Goal: Task Accomplishment & Management: Complete application form

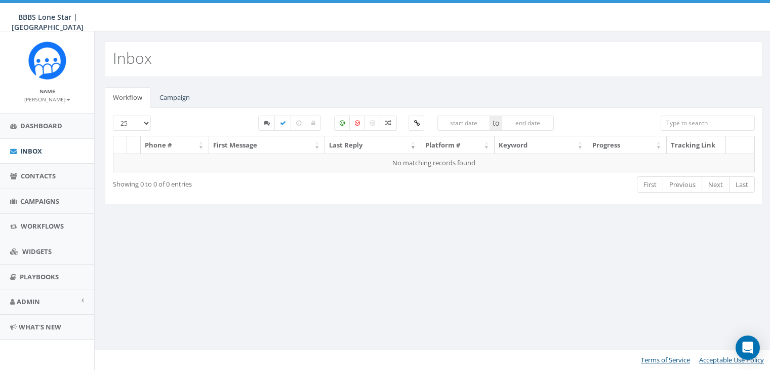
select select
click at [175, 96] on link "Campaign" at bounding box center [174, 97] width 47 height 21
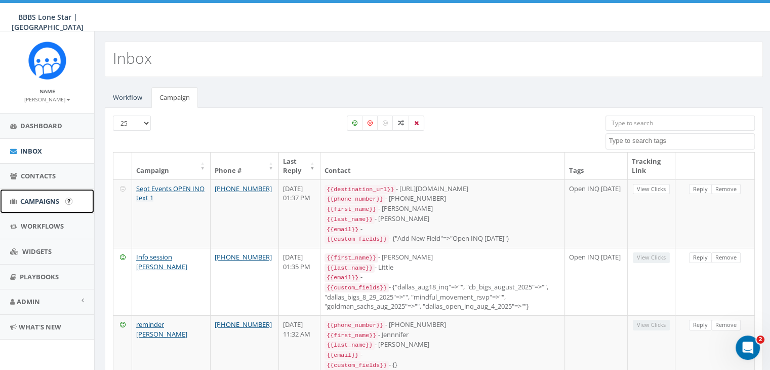
click at [23, 199] on span "Campaigns" at bounding box center [39, 201] width 39 height 9
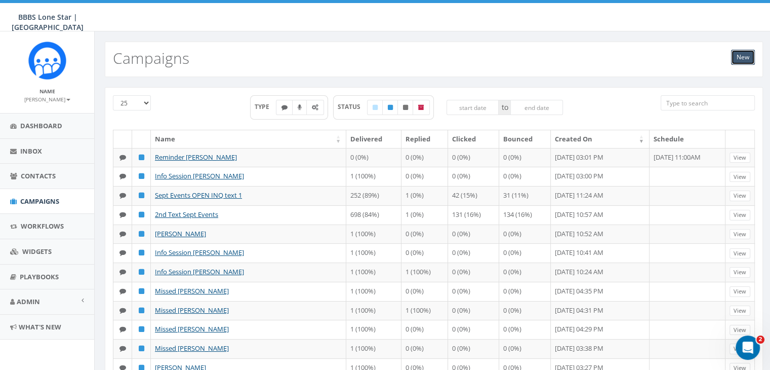
click at [735, 57] on link "New" at bounding box center [743, 57] width 24 height 15
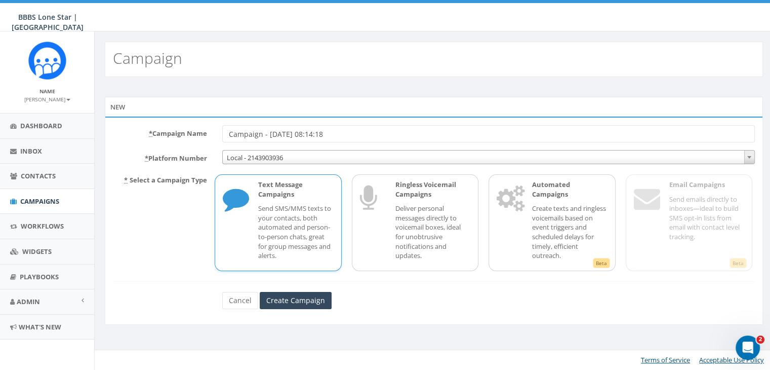
drag, startPoint x: 348, startPoint y: 131, endPoint x: 175, endPoint y: 136, distance: 173.3
click at [175, 136] on div "* Campaign Name Campaign - [DATE] 08:14:18" at bounding box center [433, 133] width 657 height 17
type input "Info Session Reid Tallant"
click at [304, 302] on input "Create Campaign" at bounding box center [296, 300] width 72 height 17
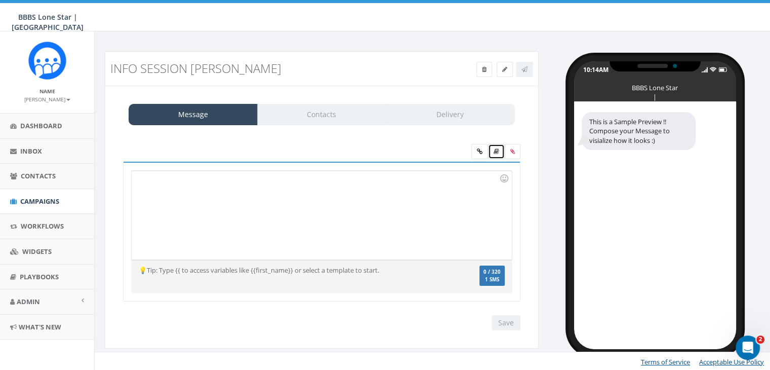
click at [497, 150] on icon at bounding box center [497, 151] width 6 height 6
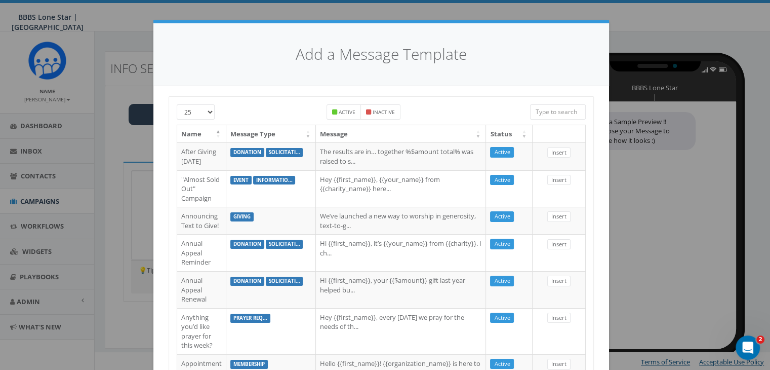
click at [544, 116] on input "search" at bounding box center [558, 111] width 56 height 15
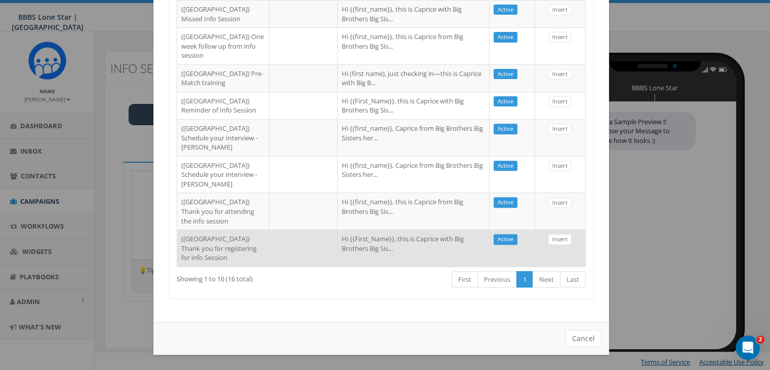
scroll to position [585, 0]
type input "Dallas"
drag, startPoint x: 430, startPoint y: 236, endPoint x: 466, endPoint y: 230, distance: 36.9
click at [430, 236] on td "Hi {{First_Name}}, this is Caprice with Big Brothers Big Sis..." at bounding box center [414, 247] width 152 height 37
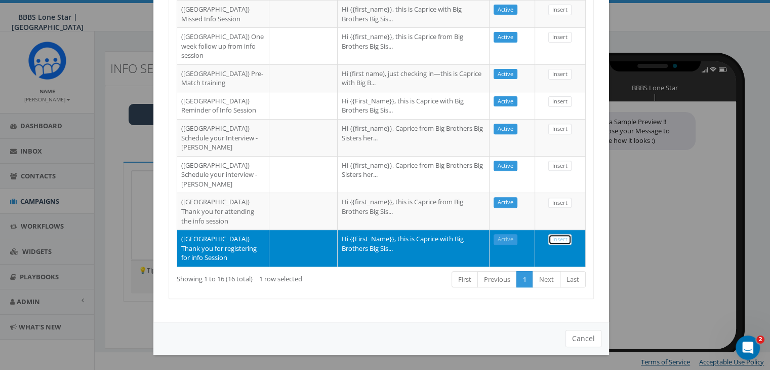
click at [549, 234] on link "Insert" at bounding box center [560, 239] width 23 height 11
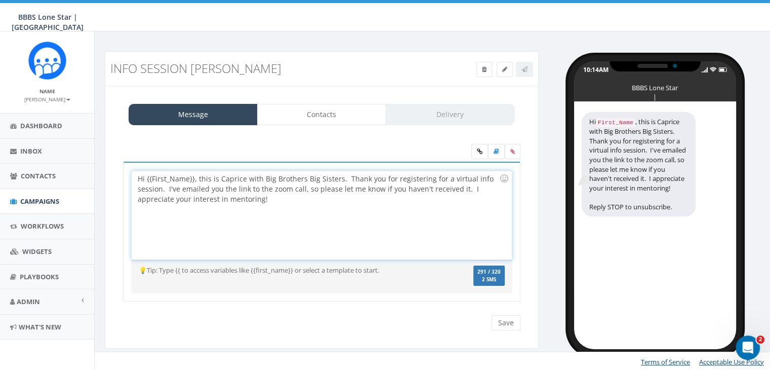
click at [196, 177] on div "Hi {{First_Name}}, this is Caprice with Big Brothers Big Sisters. Thank you for…" at bounding box center [322, 215] width 380 height 89
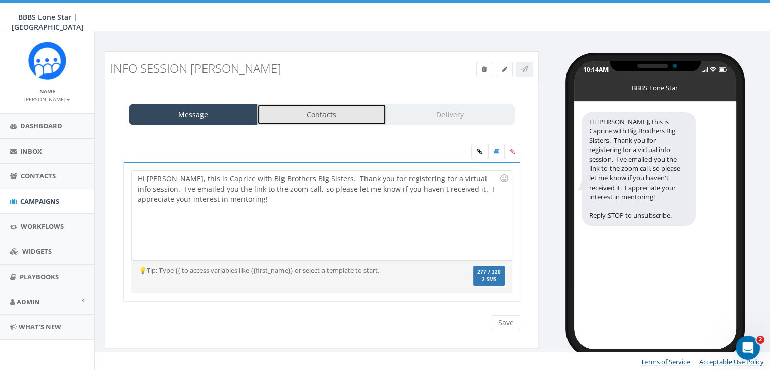
click at [322, 113] on link "Contacts" at bounding box center [321, 114] width 129 height 21
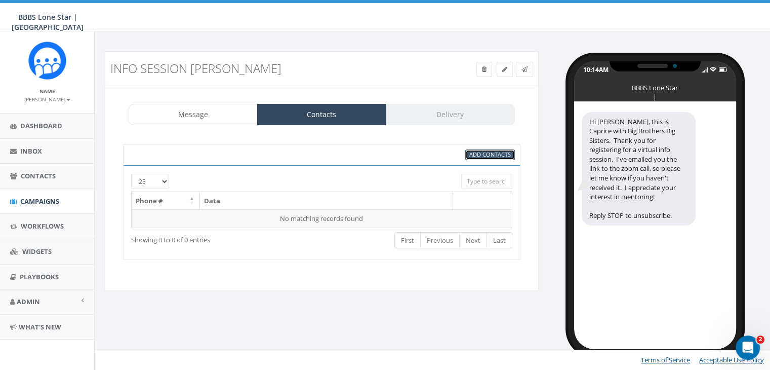
click at [493, 153] on span "Add Contacts" at bounding box center [491, 154] width 42 height 8
select select
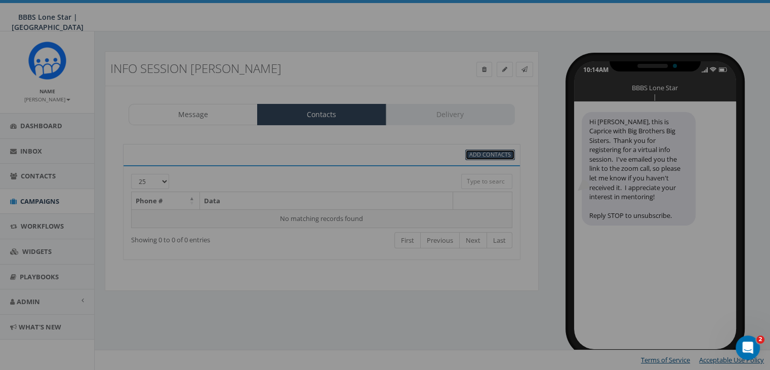
scroll to position [0, 0]
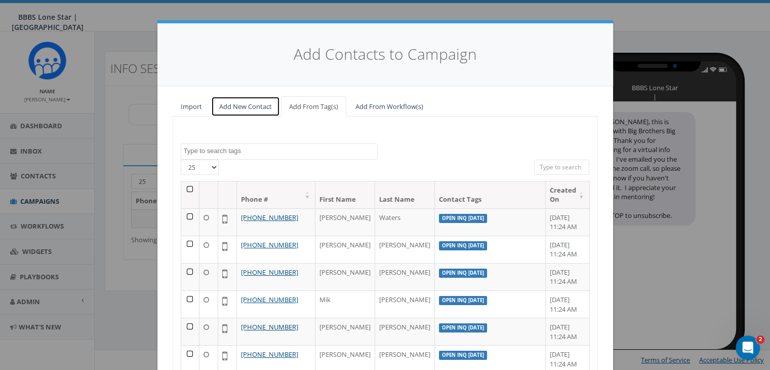
click at [243, 107] on link "Add New Contact" at bounding box center [245, 106] width 69 height 21
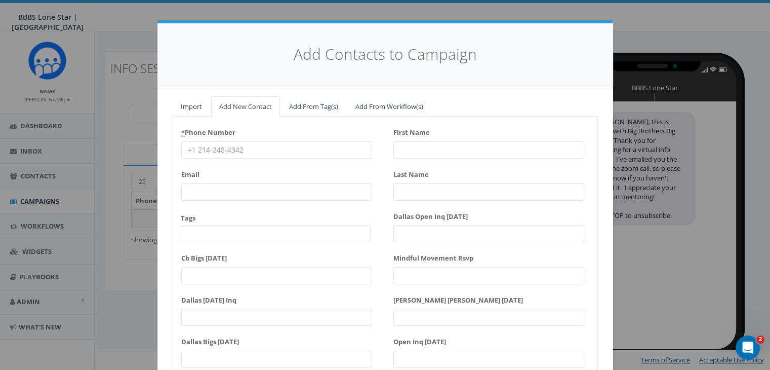
click at [205, 150] on input "* Phone Number" at bounding box center [276, 149] width 191 height 17
paste input "(972) 816-7714"
type input "(972) 816-7714"
click at [415, 149] on input "First Name" at bounding box center [489, 149] width 191 height 17
type input "Re"
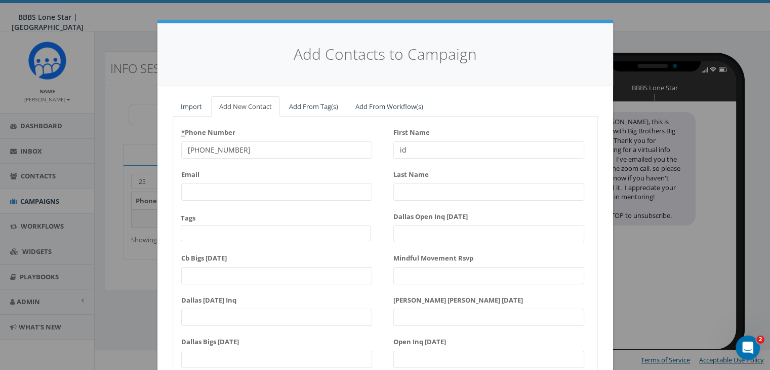
click at [415, 150] on input "id" at bounding box center [489, 149] width 191 height 17
type input "i"
type input "Reid"
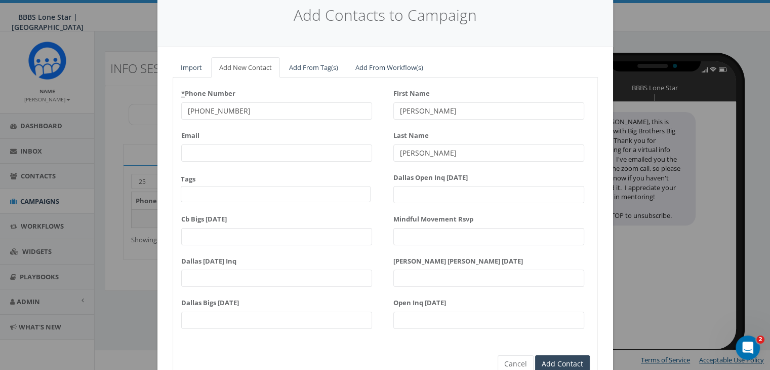
scroll to position [87, 0]
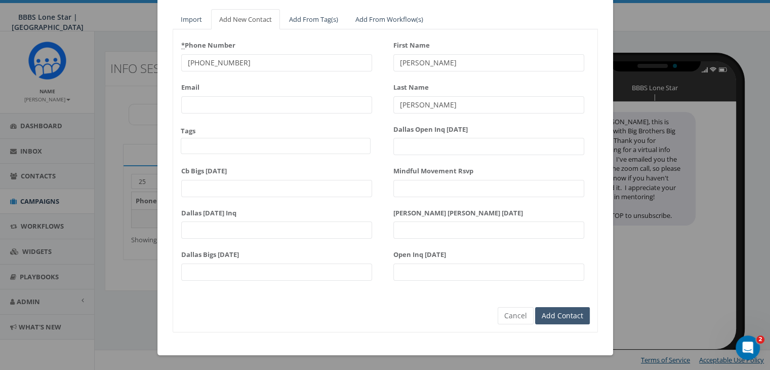
type input "Tallant"
click at [562, 318] on input "Add Contact" at bounding box center [562, 315] width 55 height 17
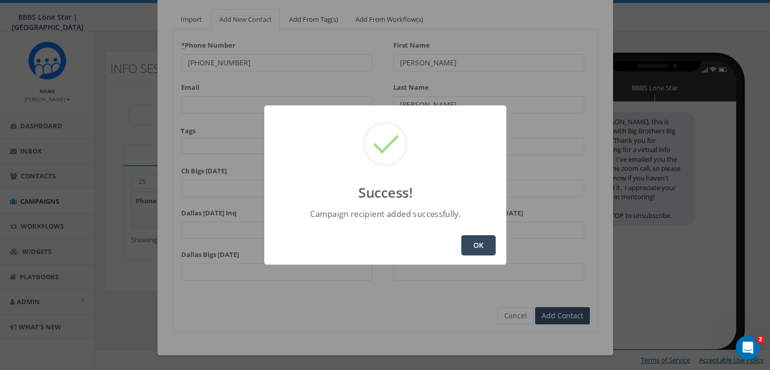
click at [486, 245] on button "OK" at bounding box center [478, 245] width 34 height 20
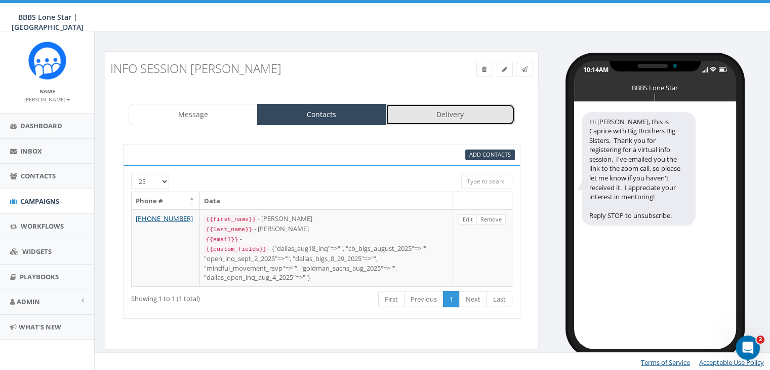
click at [476, 108] on link "Delivery" at bounding box center [450, 114] width 129 height 21
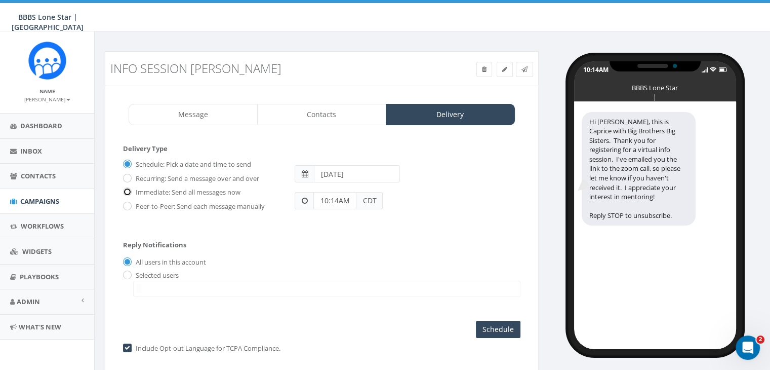
click at [127, 192] on input "Immediate: Send all messages now" at bounding box center [126, 192] width 7 height 7
radio input "true"
click at [128, 273] on input "radio" at bounding box center [126, 275] width 7 height 7
radio input "true"
click at [160, 288] on span at bounding box center [326, 289] width 387 height 16
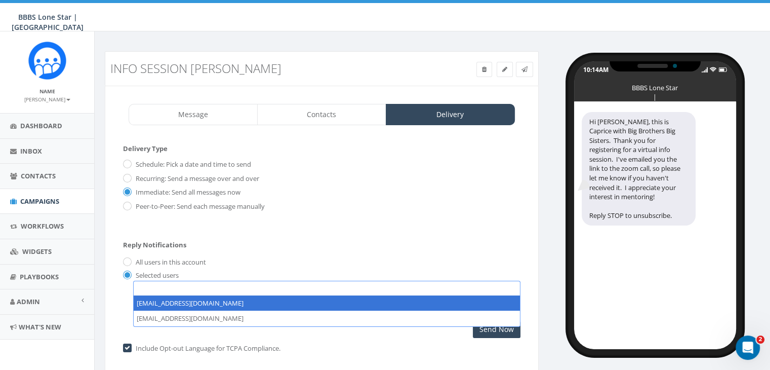
select select "1730"
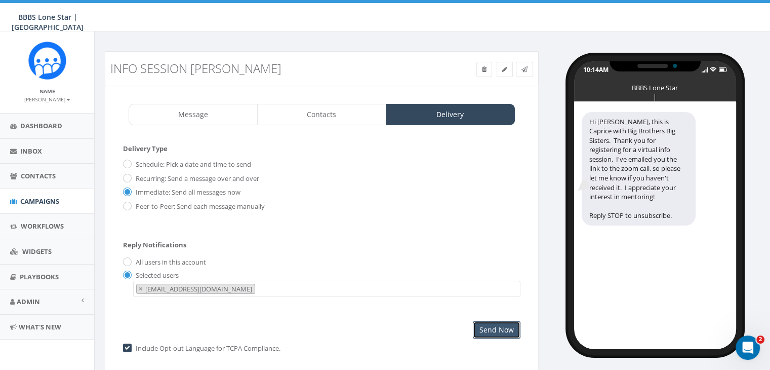
click at [511, 324] on input "Send Now" at bounding box center [497, 329] width 48 height 17
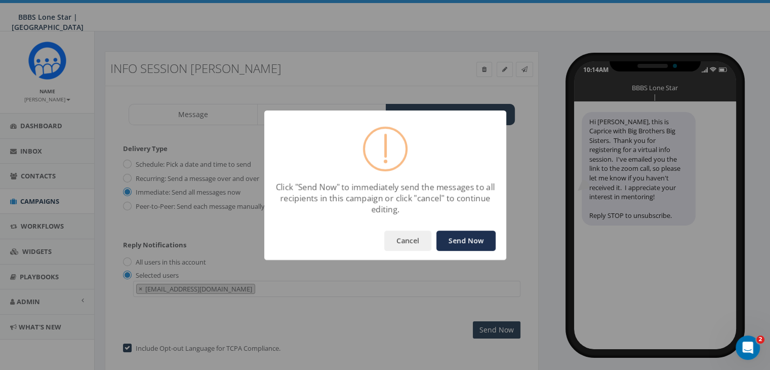
click at [472, 241] on button "Send Now" at bounding box center [466, 240] width 59 height 20
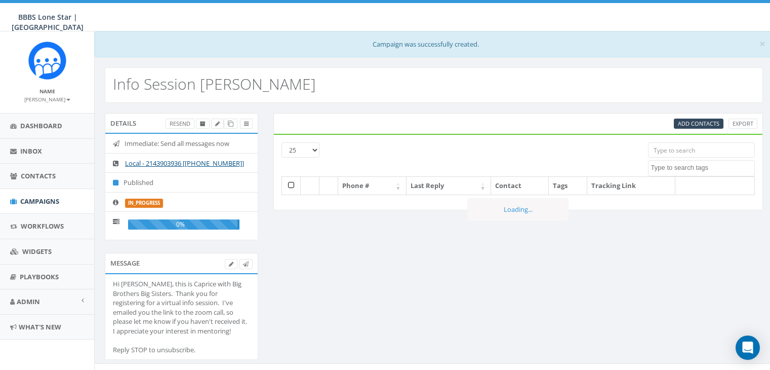
select select
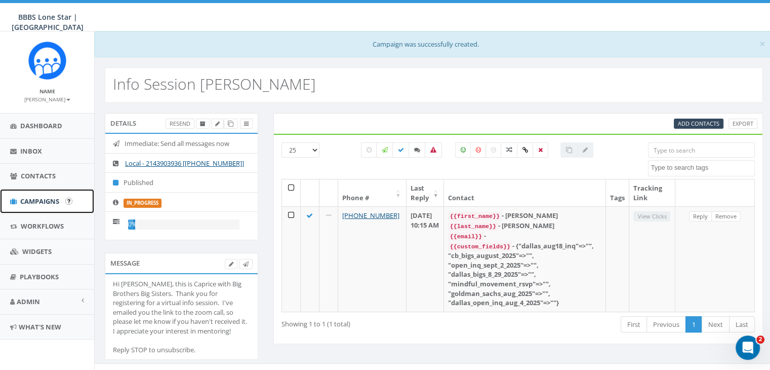
click at [33, 201] on span "Campaigns" at bounding box center [39, 201] width 39 height 9
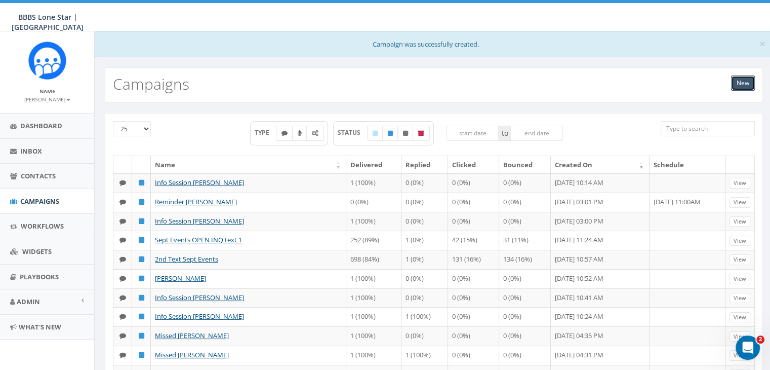
click at [737, 85] on link "New" at bounding box center [743, 82] width 24 height 15
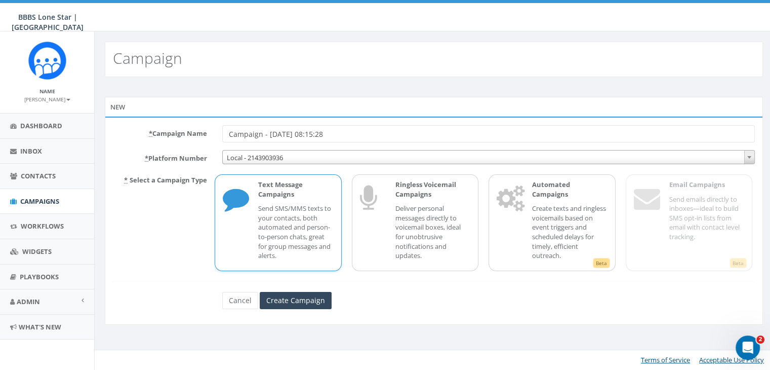
drag, startPoint x: 351, startPoint y: 129, endPoint x: 139, endPoint y: 127, distance: 211.2
click at [145, 127] on div "* Campaign Name Campaign - [DATE] 08:15:28" at bounding box center [433, 133] width 657 height 17
type input "Reminder info Session [PERSON_NAME]"
click at [301, 302] on input "Create Campaign" at bounding box center [296, 300] width 72 height 17
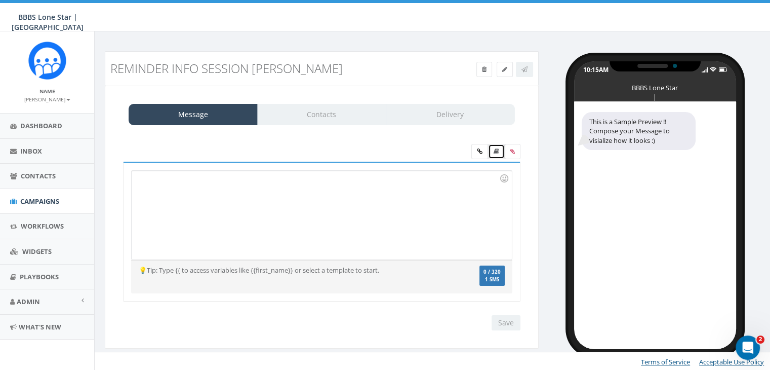
click at [499, 152] on link at bounding box center [496, 151] width 17 height 15
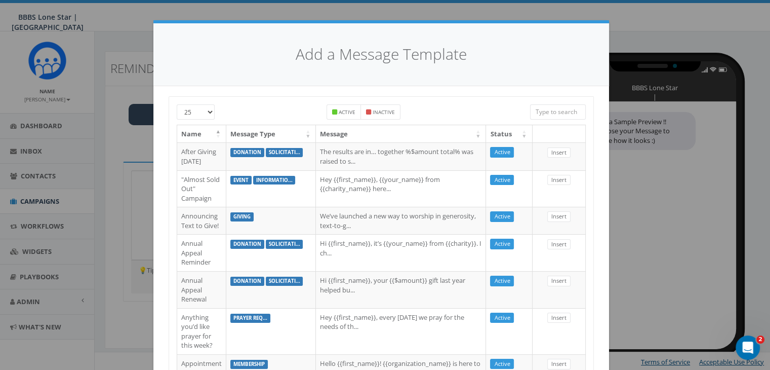
click at [571, 104] on input "search" at bounding box center [558, 111] width 56 height 15
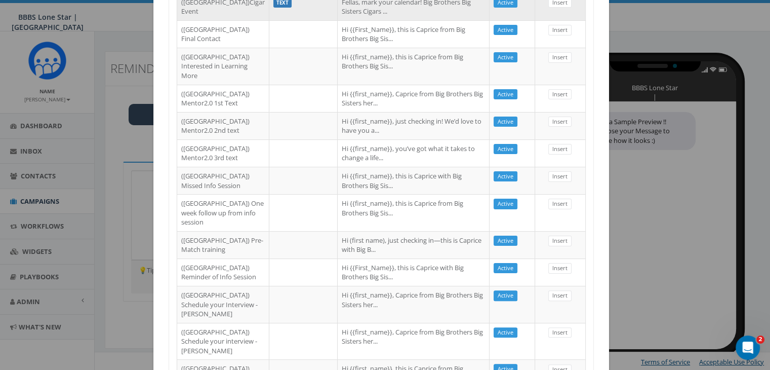
scroll to position [355, 0]
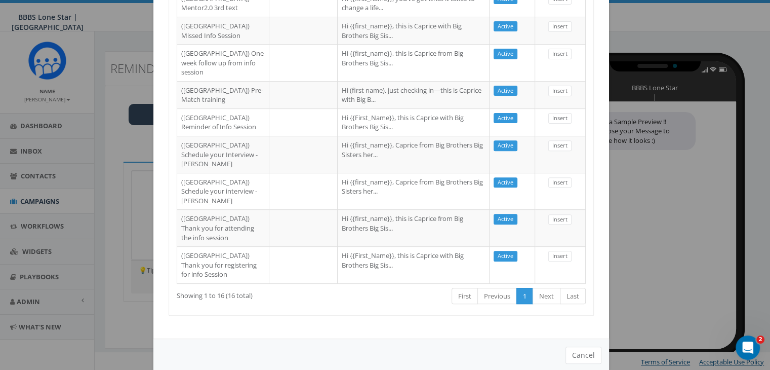
type input "Dallas"
click at [338, 136] on td "Hi {{First_Name}}, this is Caprice with Big Brothers Big Sis..." at bounding box center [414, 121] width 152 height 27
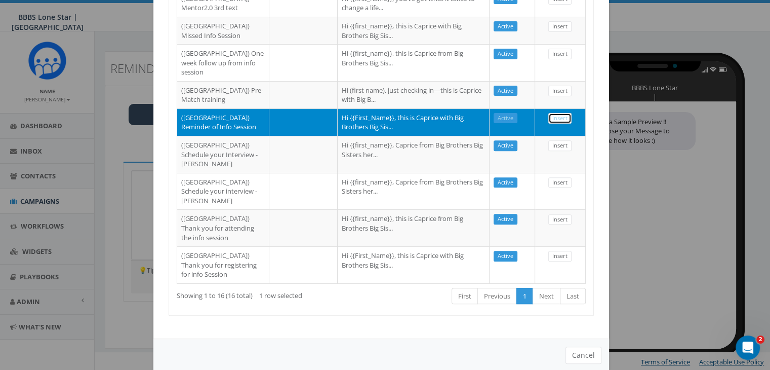
click at [559, 124] on link "Insert" at bounding box center [560, 118] width 23 height 11
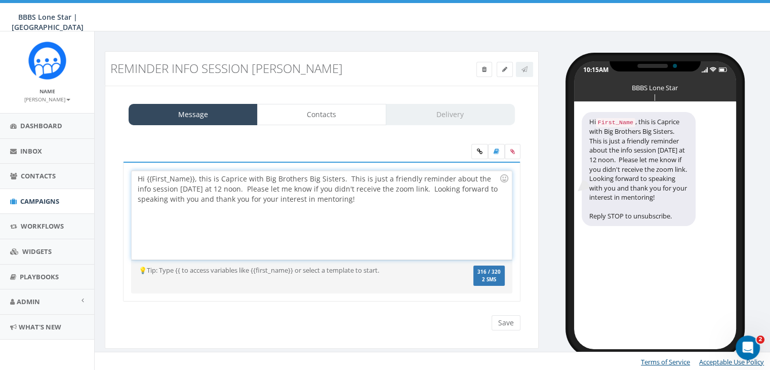
click at [192, 171] on div "Hi {{First_Name}}, this is Caprice with Big Brothers Big Sisters. This is just …" at bounding box center [322, 215] width 380 height 89
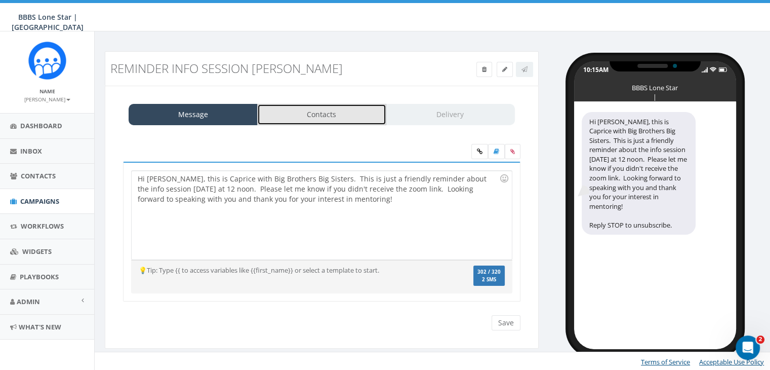
click at [360, 113] on link "Contacts" at bounding box center [321, 114] width 129 height 21
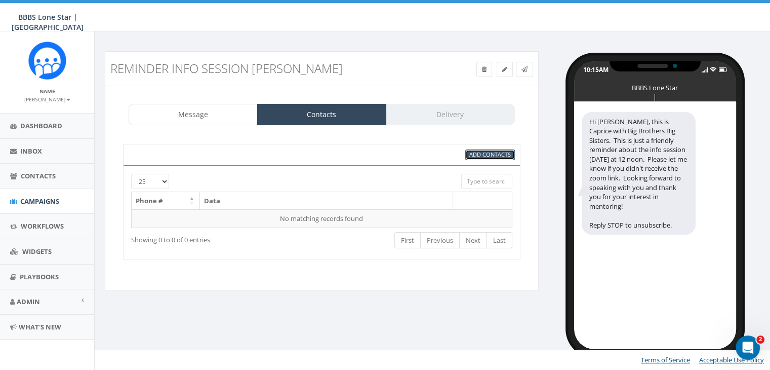
click at [494, 150] on span "Add Contacts" at bounding box center [491, 154] width 42 height 8
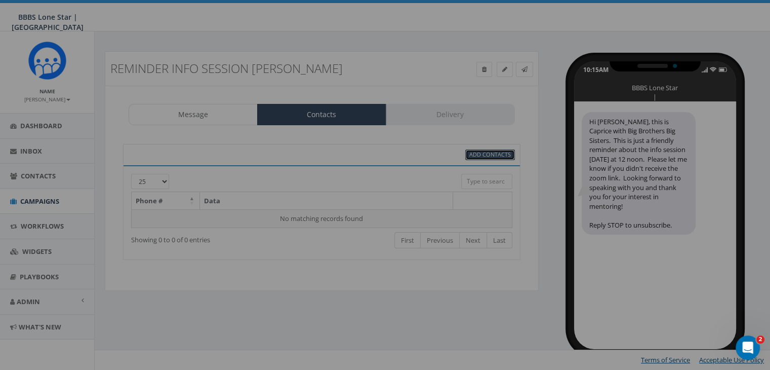
scroll to position [0, 0]
select select
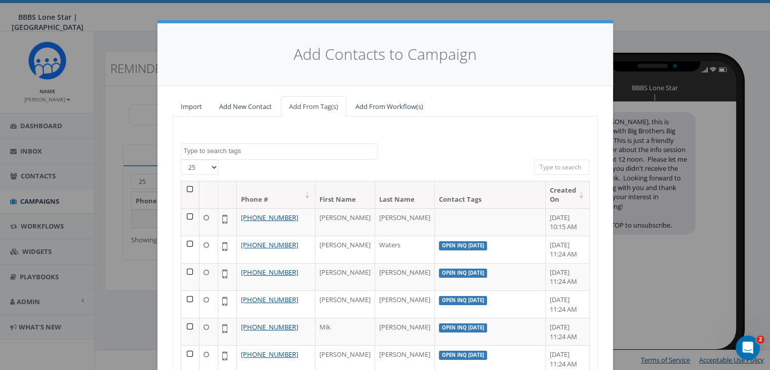
click at [187, 213] on td at bounding box center [190, 221] width 19 height 27
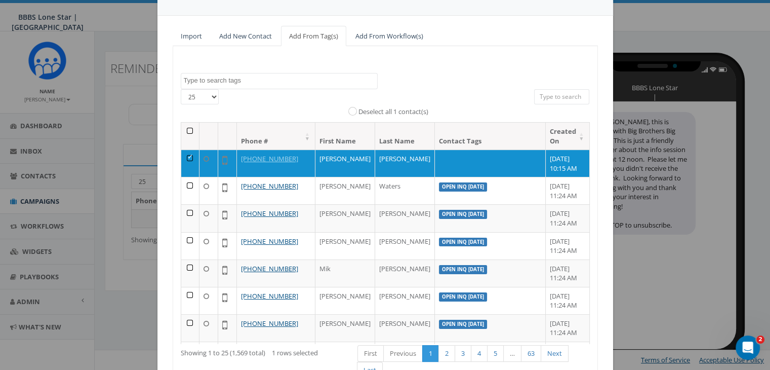
scroll to position [144, 0]
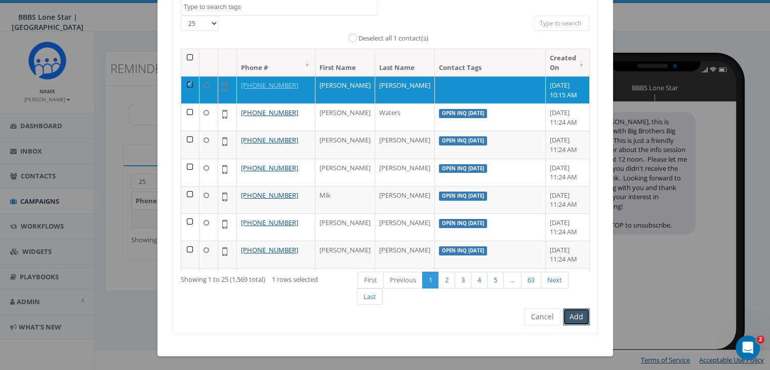
click at [579, 315] on button "Add" at bounding box center [576, 316] width 27 height 17
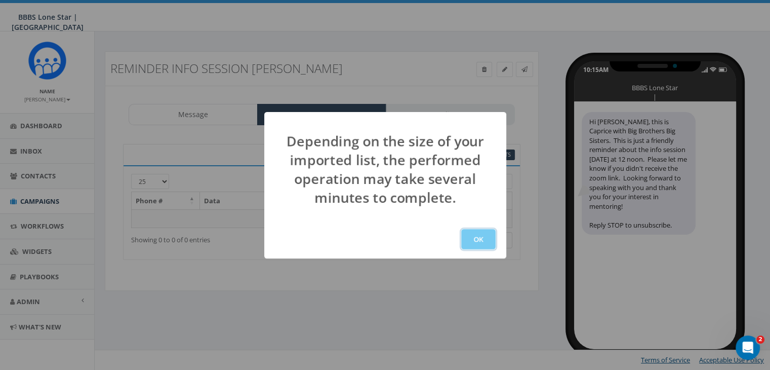
click at [483, 240] on button "OK" at bounding box center [478, 239] width 34 height 20
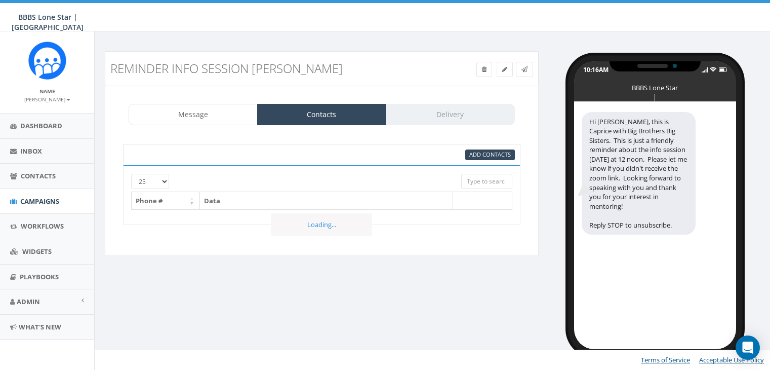
select select
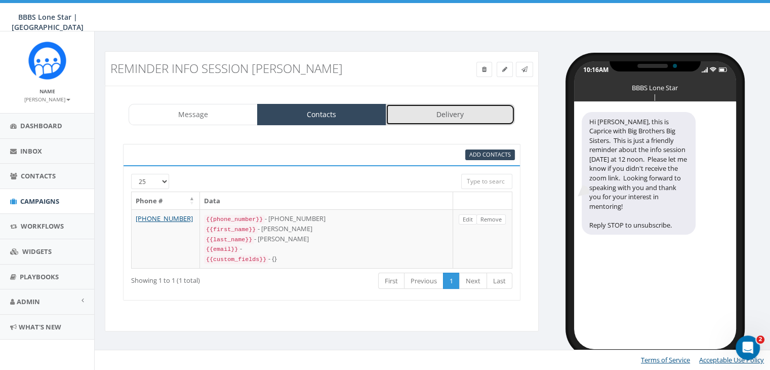
click at [484, 113] on link "Delivery" at bounding box center [450, 114] width 129 height 21
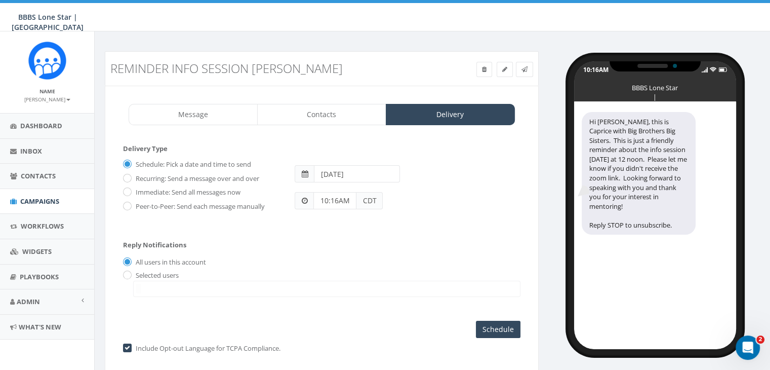
click at [380, 173] on input "2025-09-04" at bounding box center [357, 173] width 86 height 17
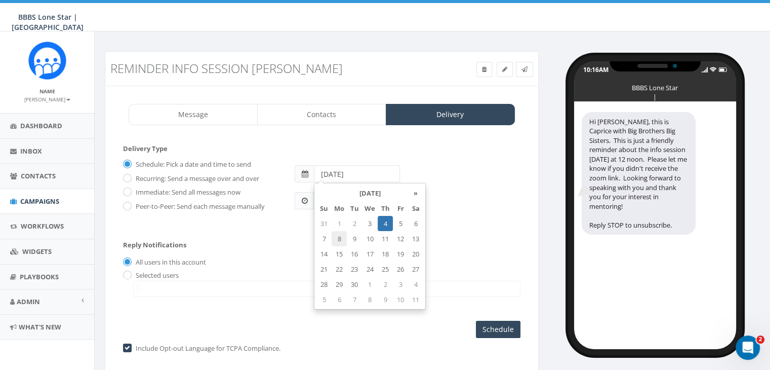
click at [338, 238] on td "8" at bounding box center [339, 238] width 15 height 15
type input "2025-09-08"
click at [474, 206] on div "10:16AM CDT" at bounding box center [407, 195] width 241 height 27
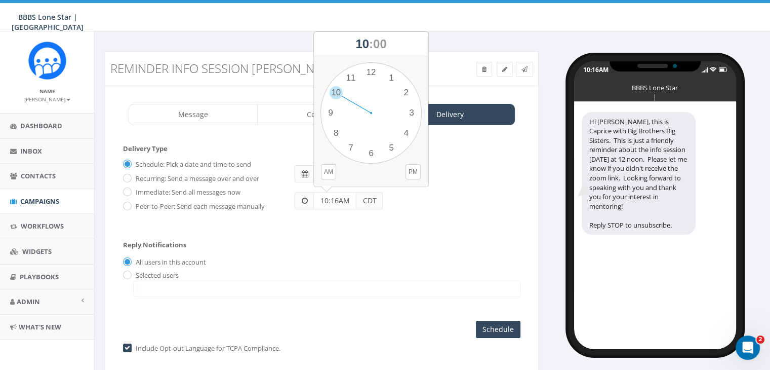
click at [342, 199] on input "10:16AM" at bounding box center [335, 200] width 43 height 17
type input "11:00AM"
click at [286, 240] on div "Reply Notifications All users in this account Selected users chawkins@bbbstx.or…" at bounding box center [322, 266] width 398 height 71
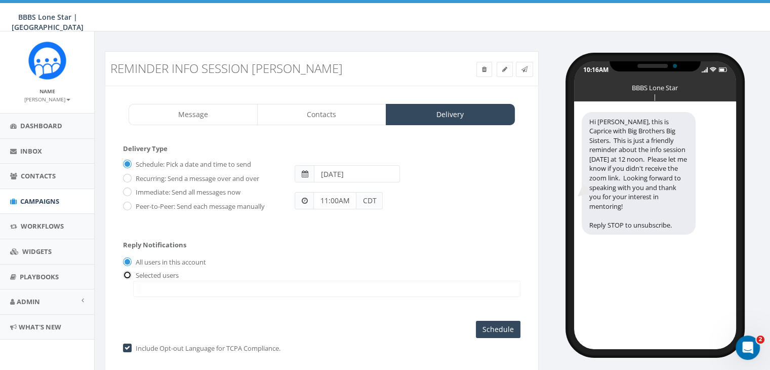
click at [127, 272] on input "radio" at bounding box center [126, 275] width 7 height 7
radio input "true"
click at [160, 286] on span at bounding box center [326, 289] width 387 height 16
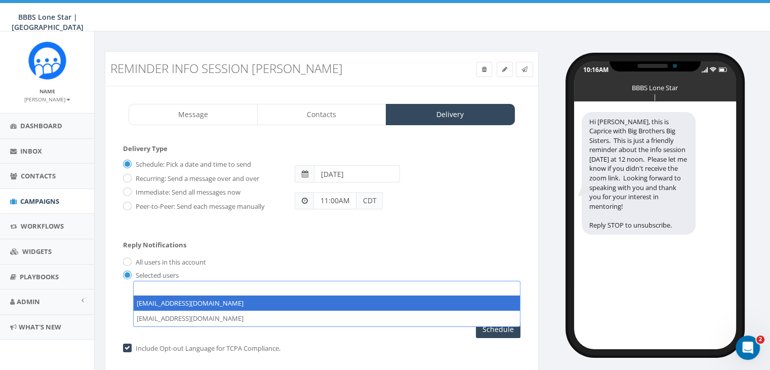
select select "1730"
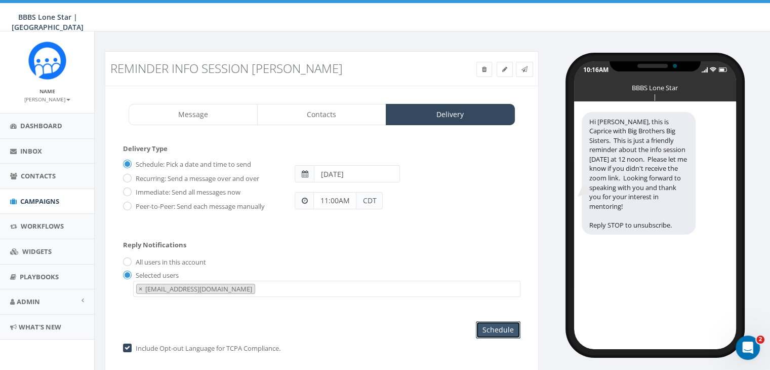
click at [504, 327] on input "Schedule" at bounding box center [498, 329] width 45 height 17
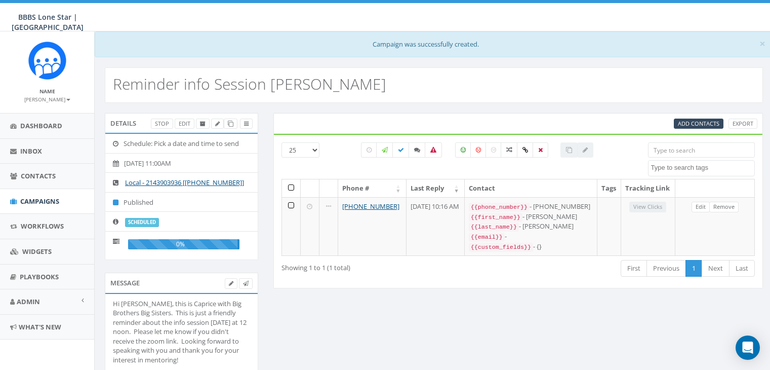
select select
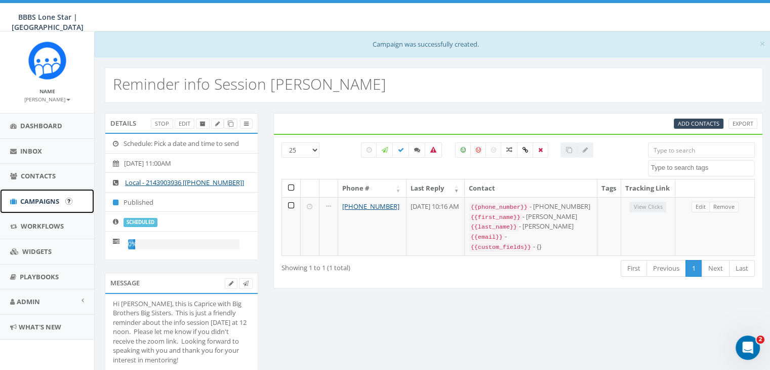
click at [29, 198] on span "Campaigns" at bounding box center [39, 201] width 39 height 9
